Goal: Transaction & Acquisition: Purchase product/service

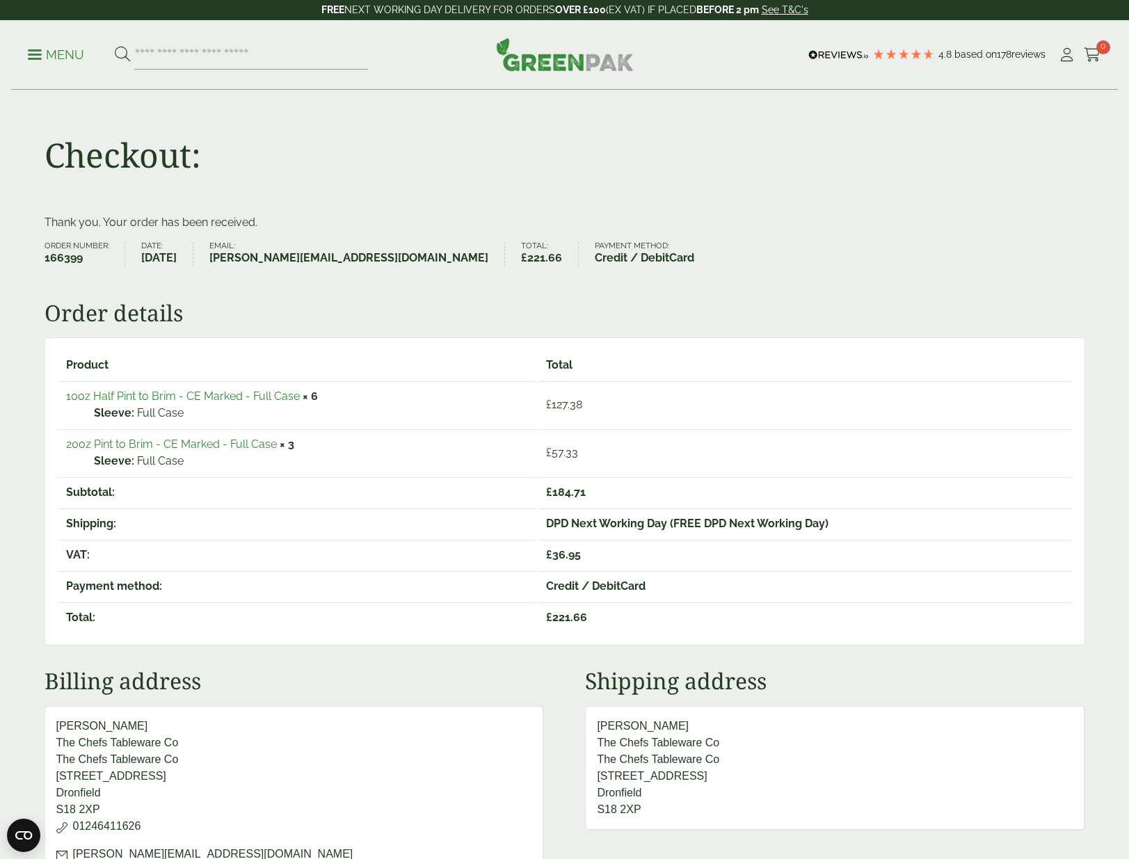
click at [60, 59] on p "Menu" at bounding box center [56, 55] width 56 height 17
click at [55, 53] on p "Menu" at bounding box center [56, 55] width 56 height 17
click at [1065, 54] on icon at bounding box center [1066, 55] width 17 height 14
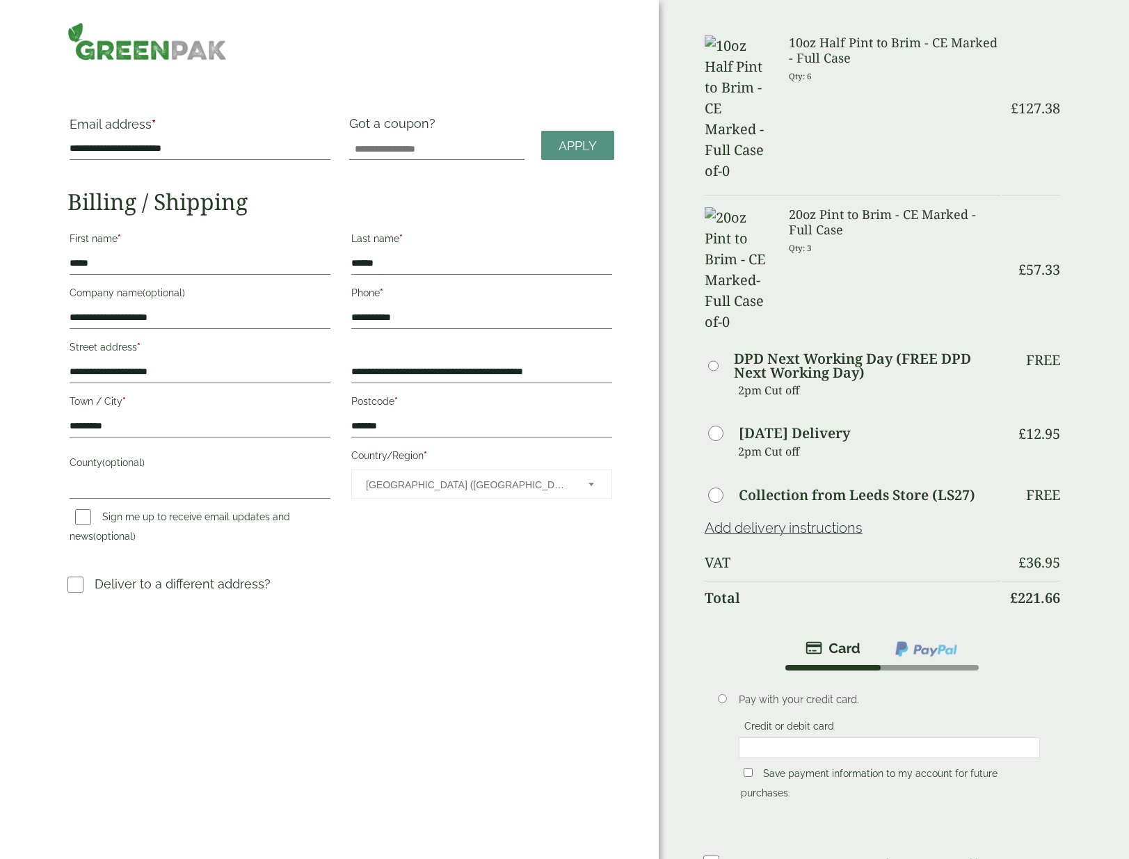
click at [883, 546] on th "VAT" at bounding box center [852, 562] width 296 height 33
